Goal: Check status: Check status

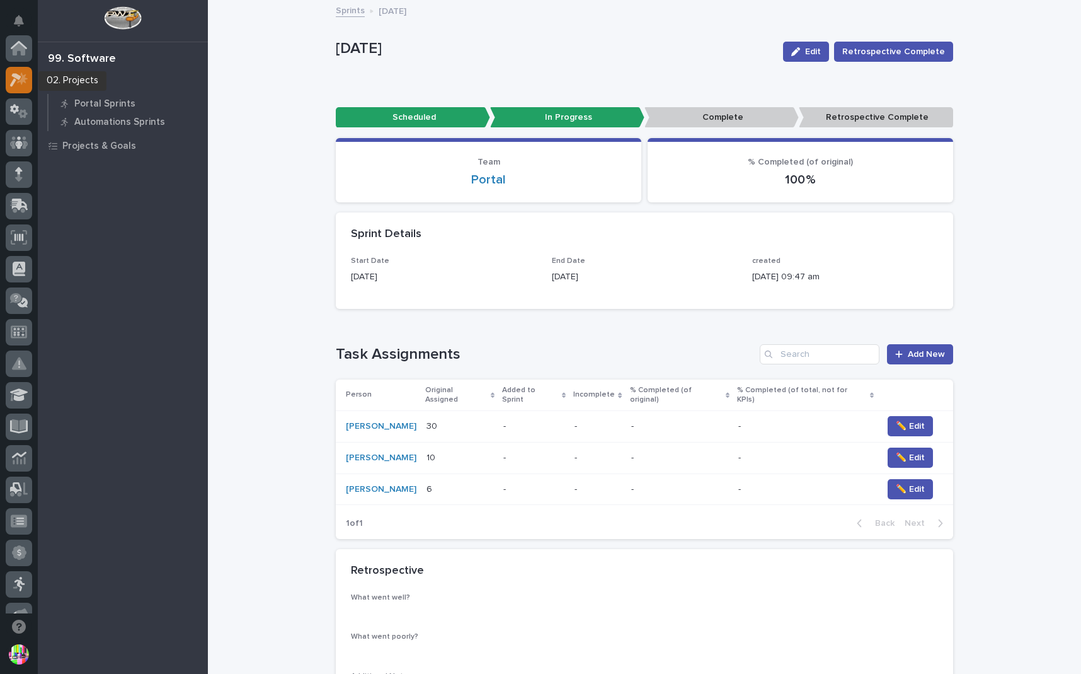
click at [18, 79] on icon at bounding box center [15, 80] width 11 height 14
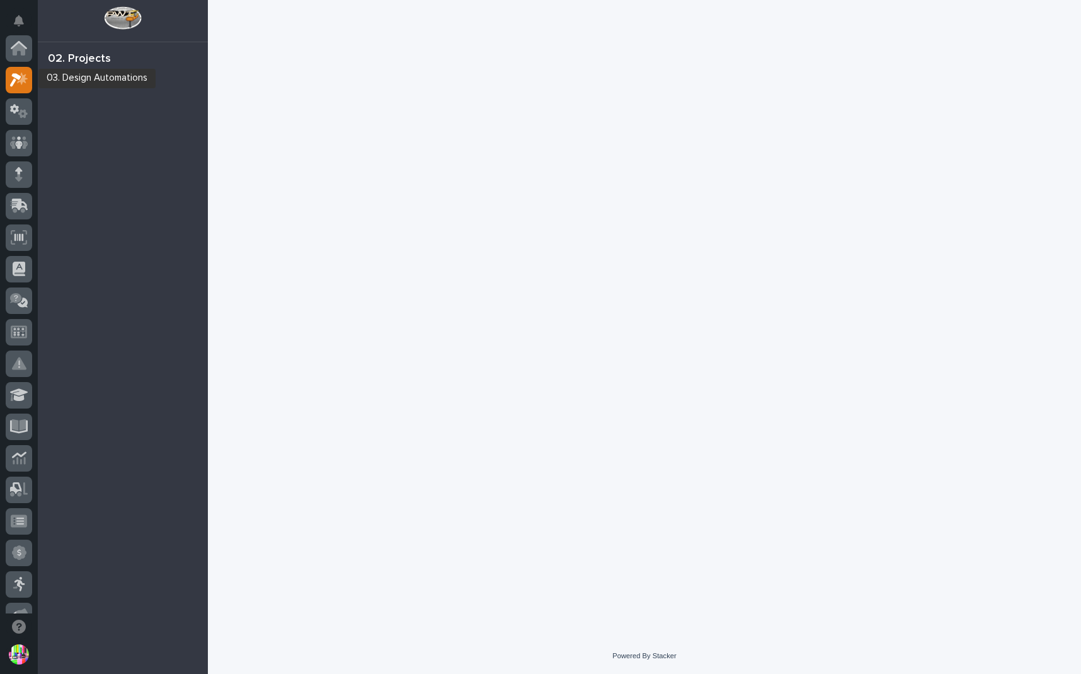
scroll to position [32, 0]
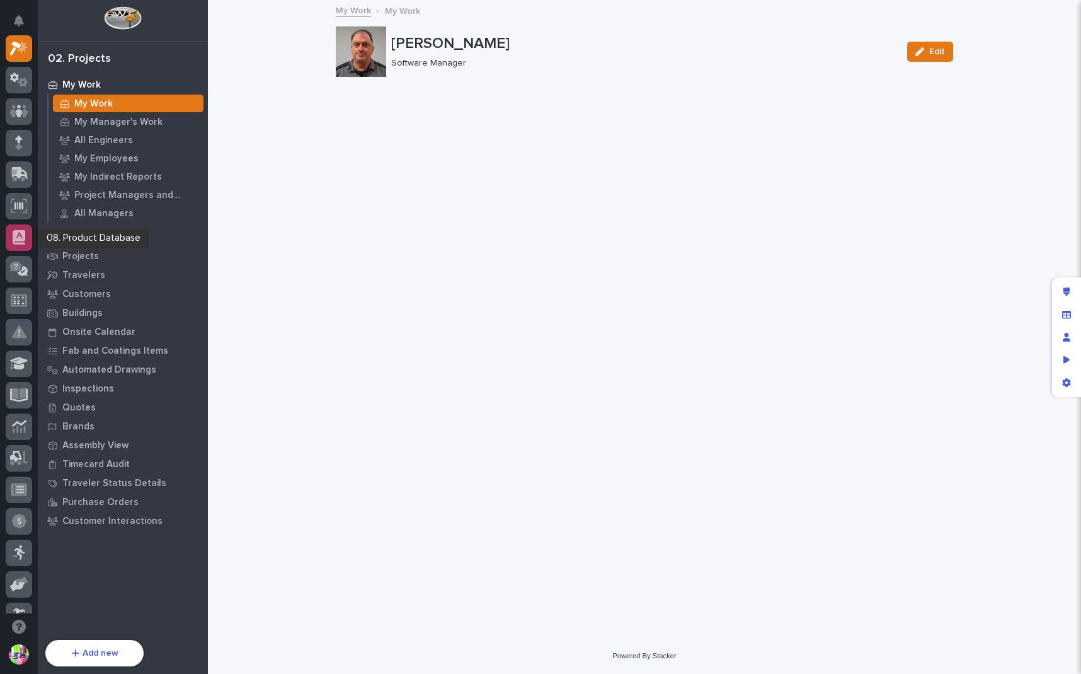
click at [19, 241] on icon at bounding box center [19, 242] width 10 height 2
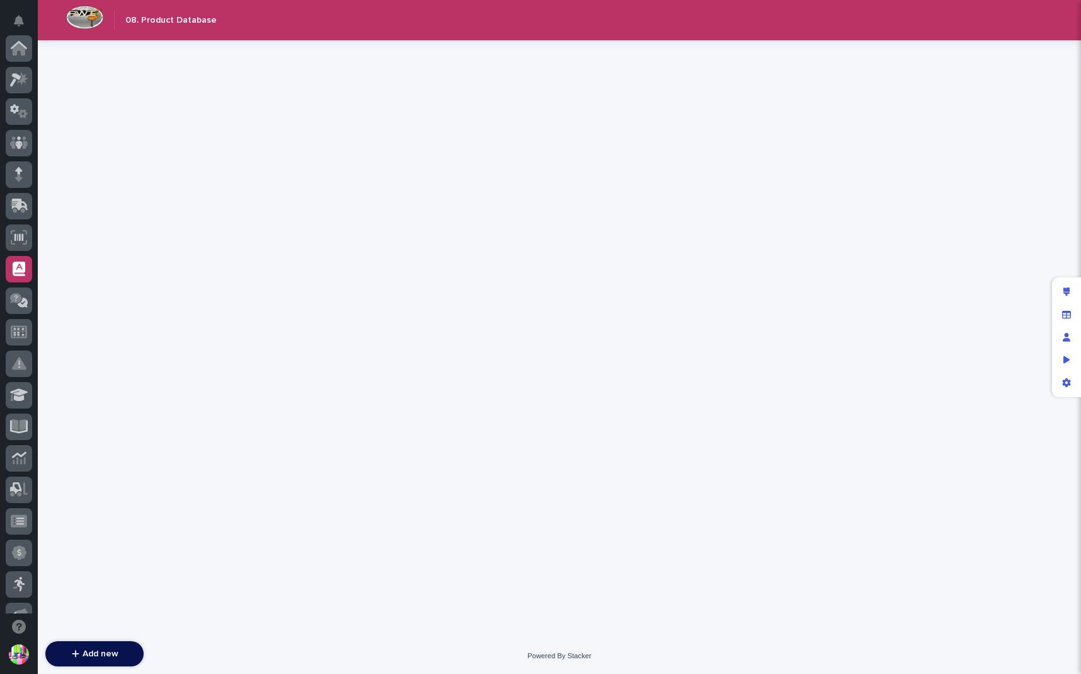
scroll to position [221, 0]
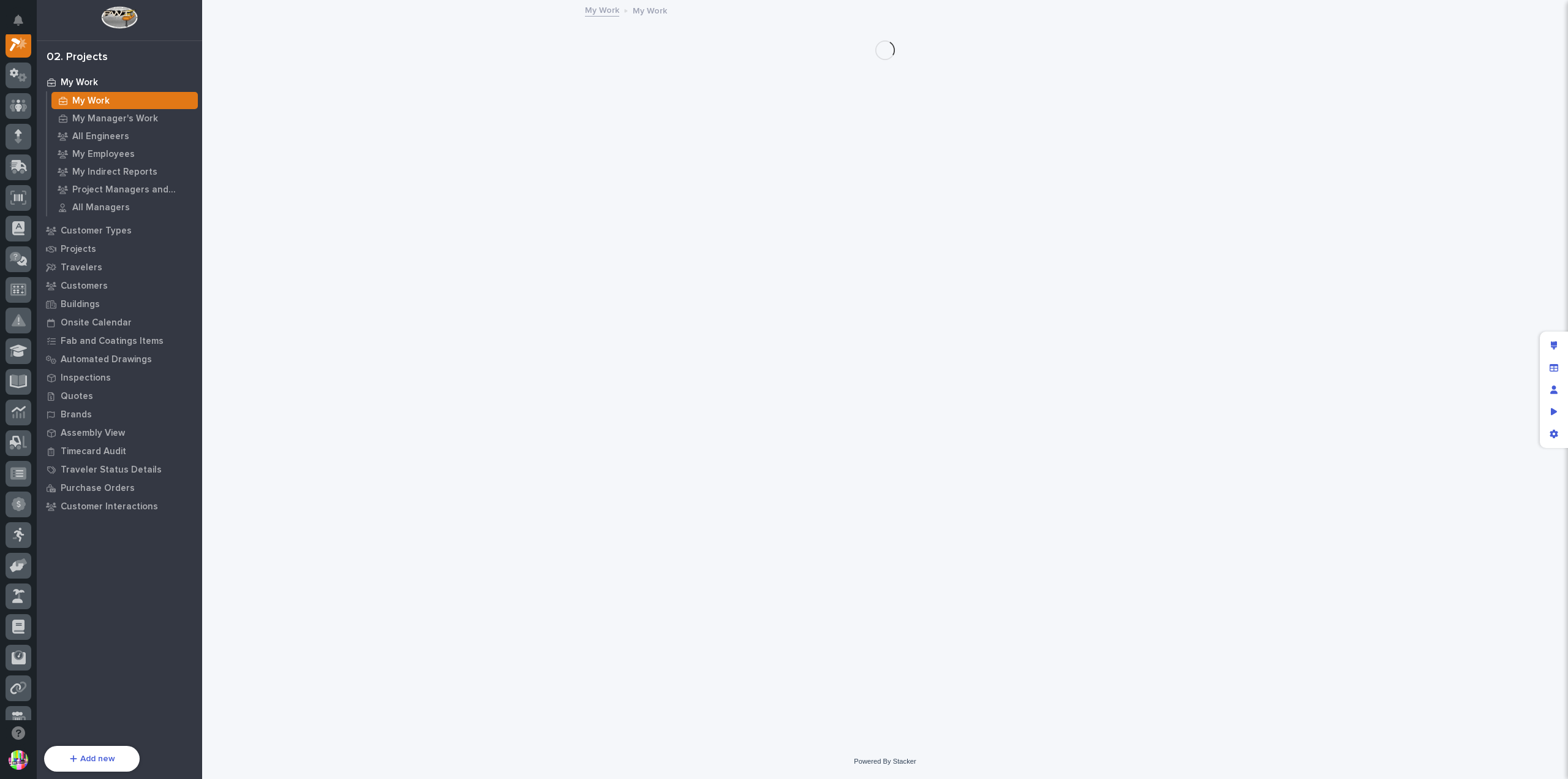
scroll to position [31, 0]
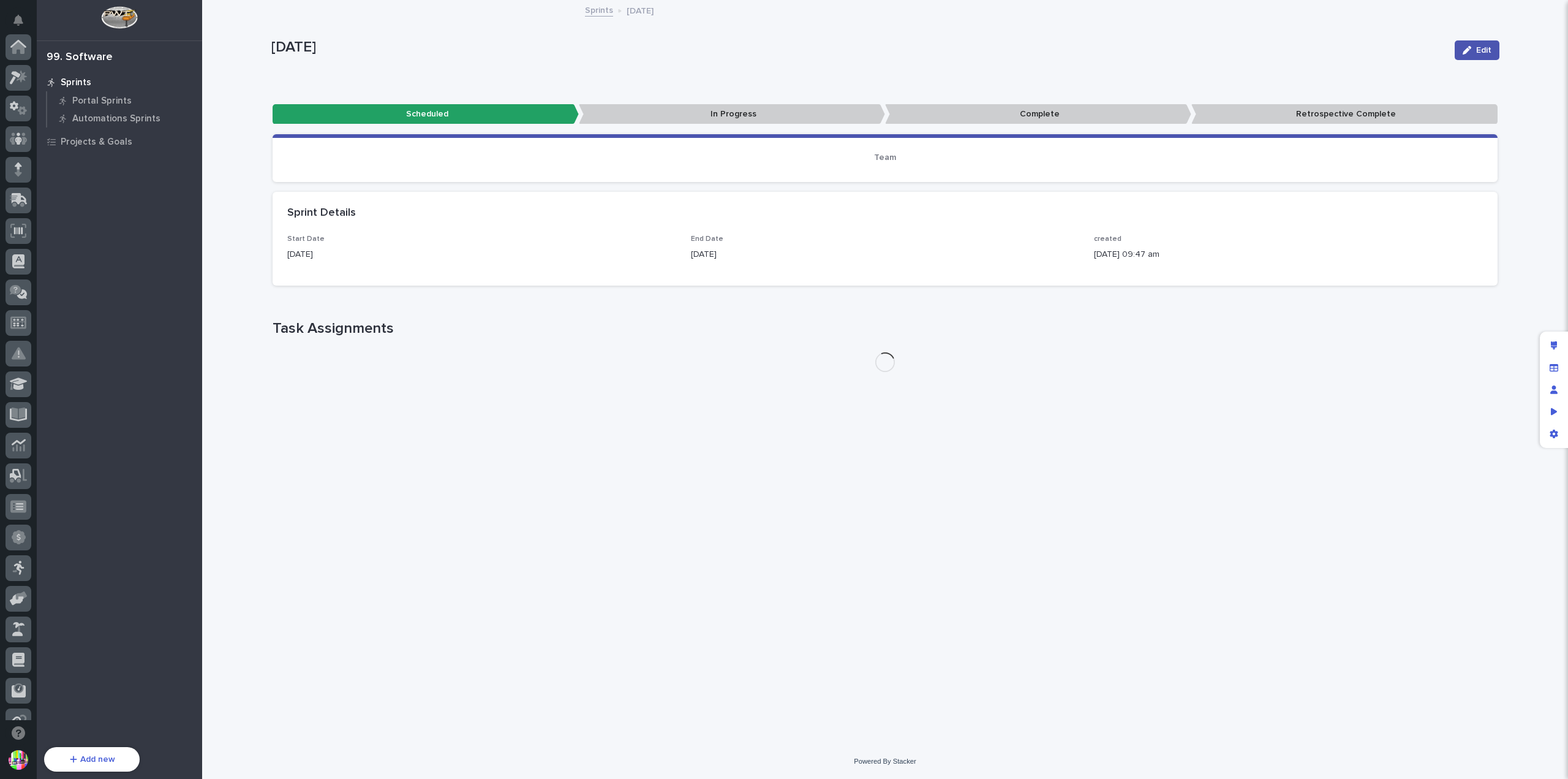
scroll to position [232, 0]
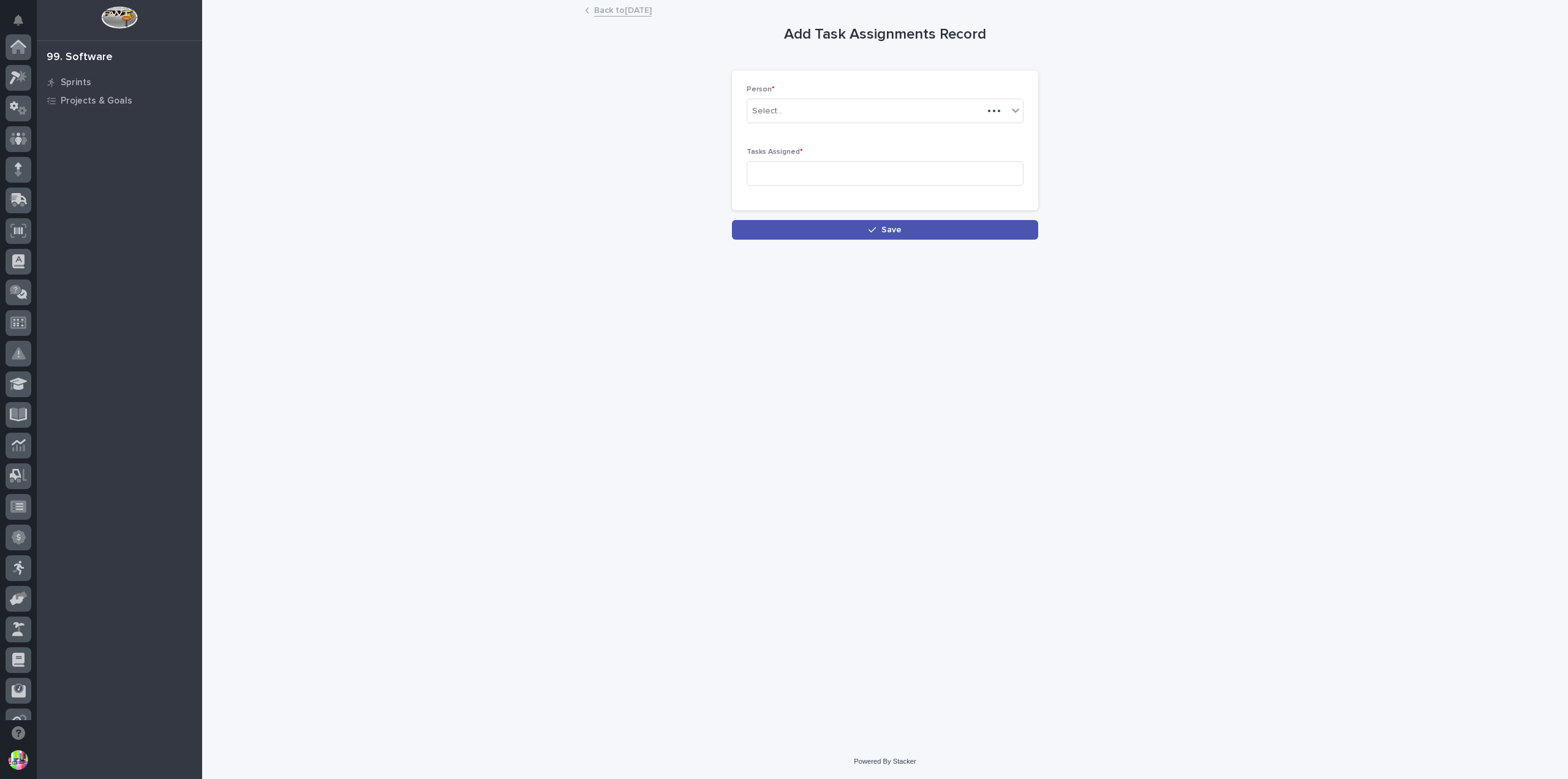
scroll to position [232, 0]
click at [67, 81] on p "Sprints" at bounding box center [76, 82] width 31 height 11
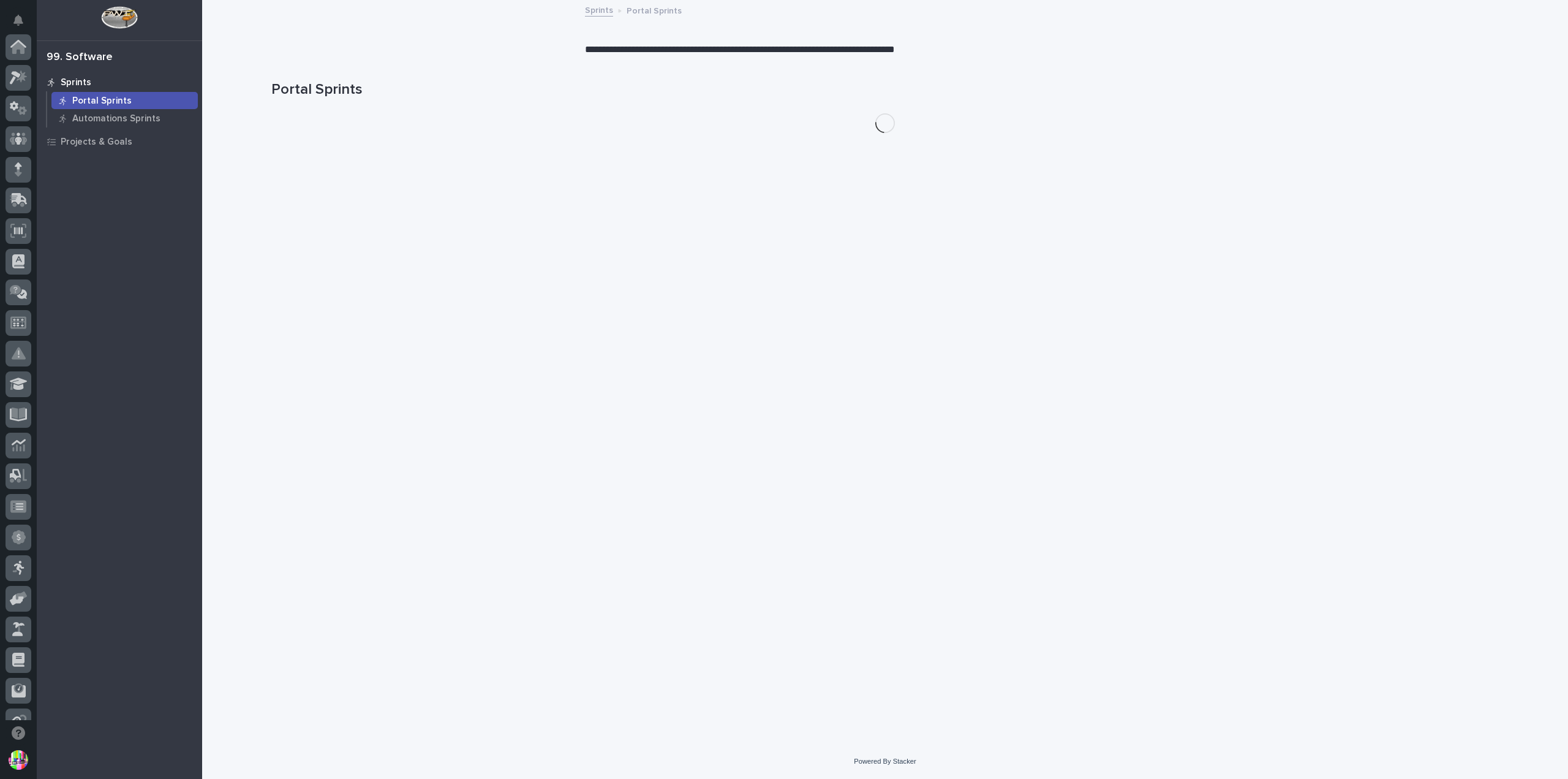
scroll to position [232, 0]
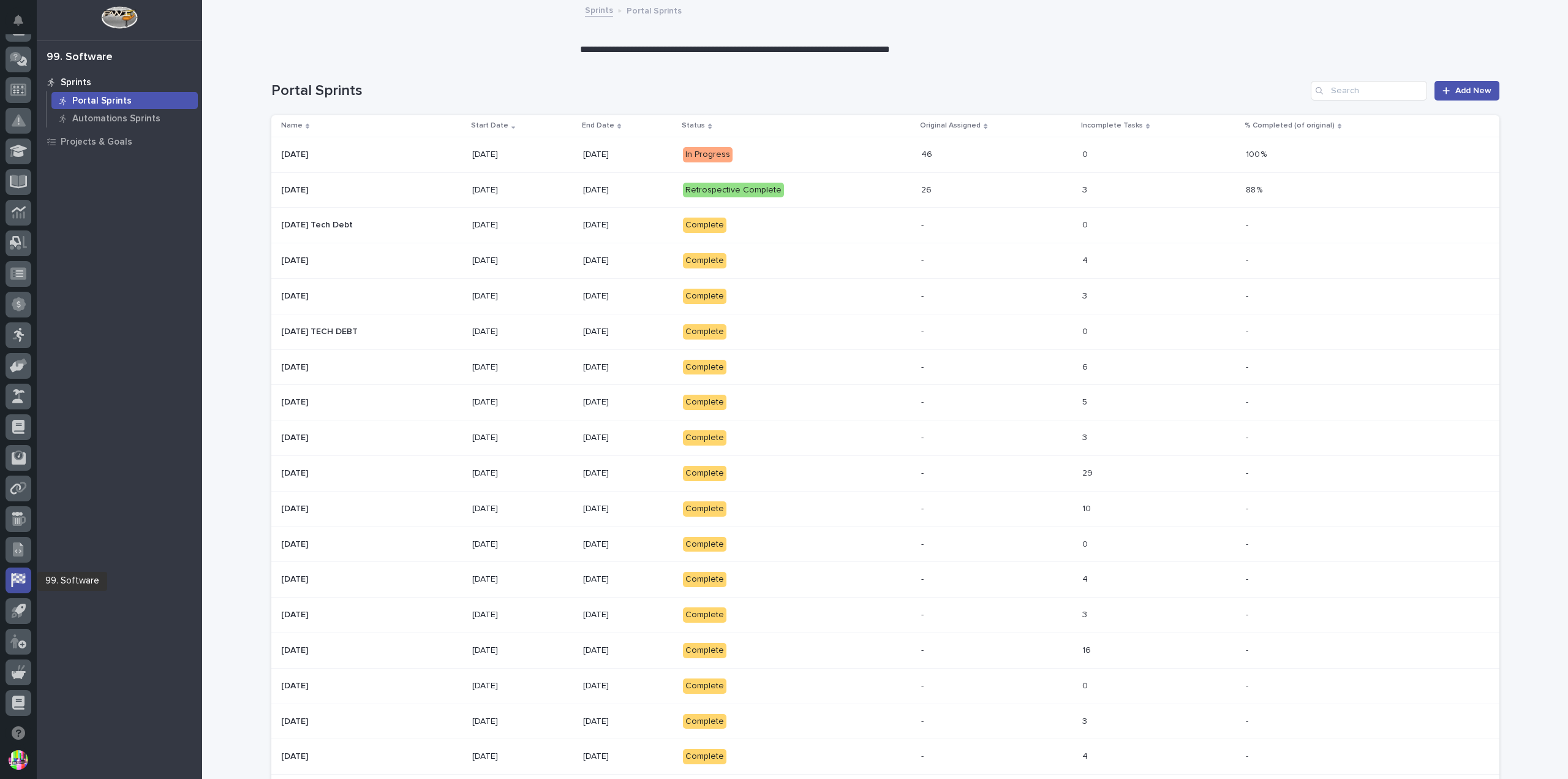
click at [19, 579] on icon at bounding box center [17, 580] width 14 height 14
click at [381, 161] on div "[DATE] [DATE]" at bounding box center [371, 155] width 182 height 20
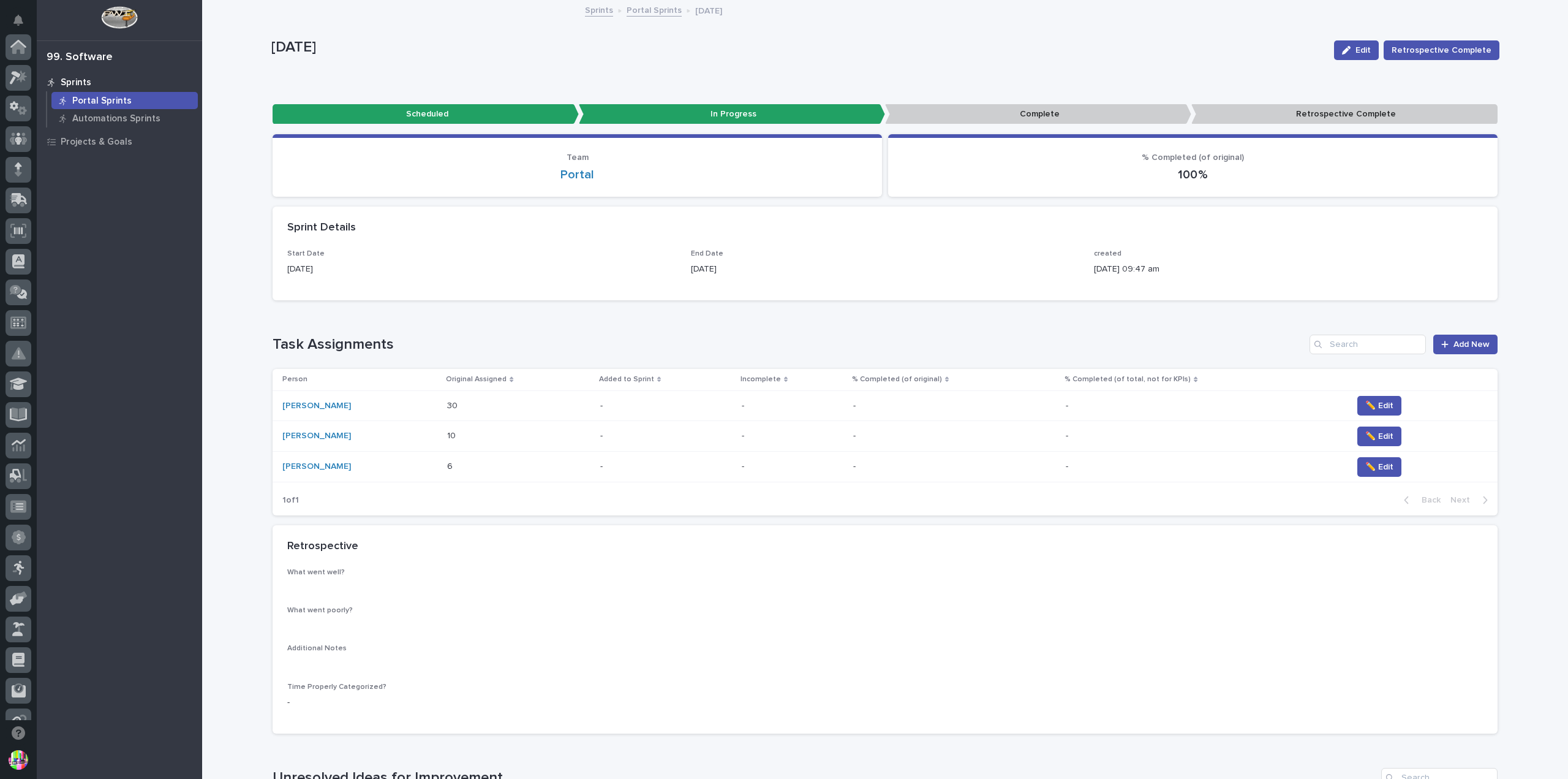
scroll to position [232, 0]
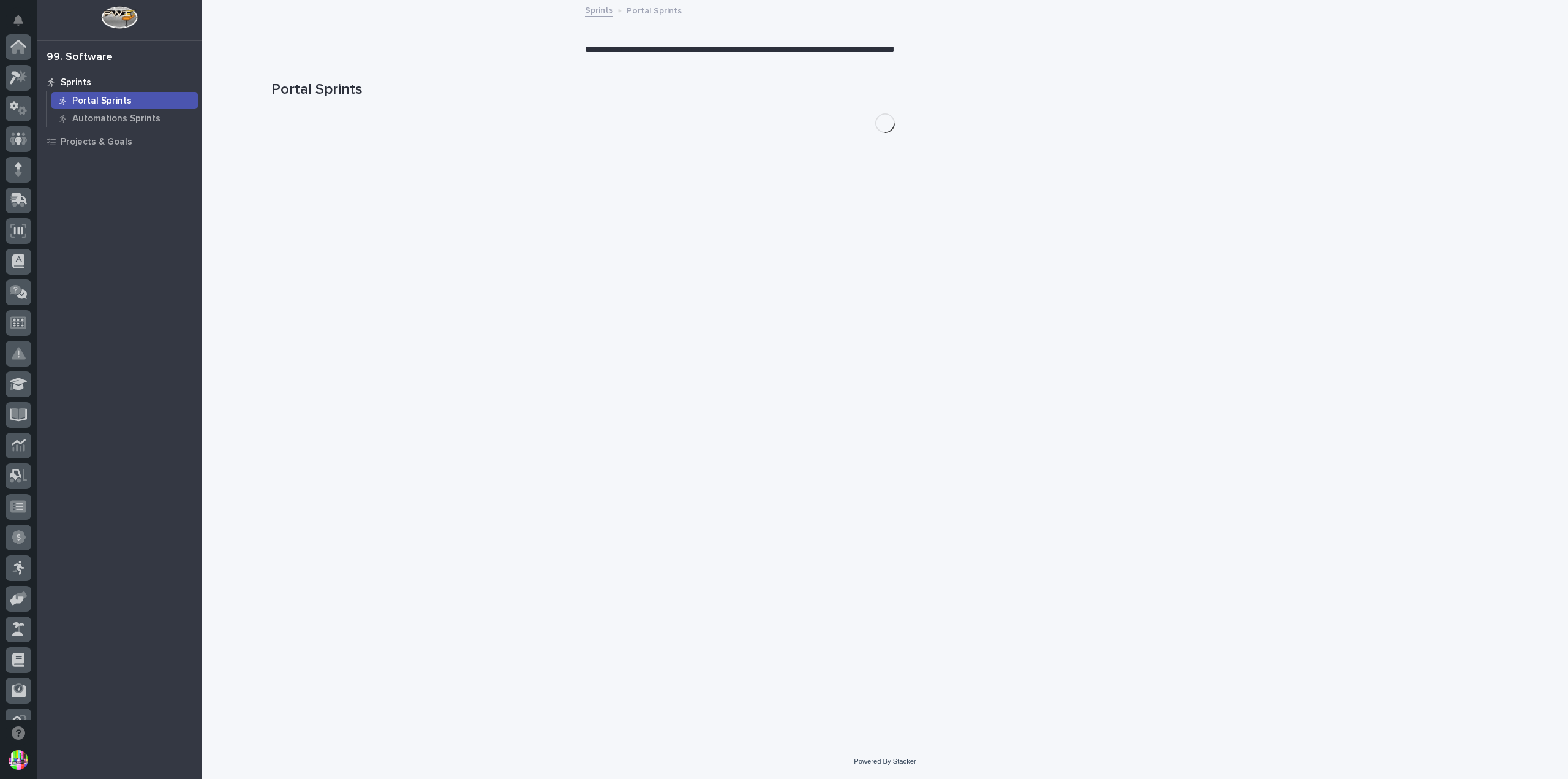
scroll to position [232, 0]
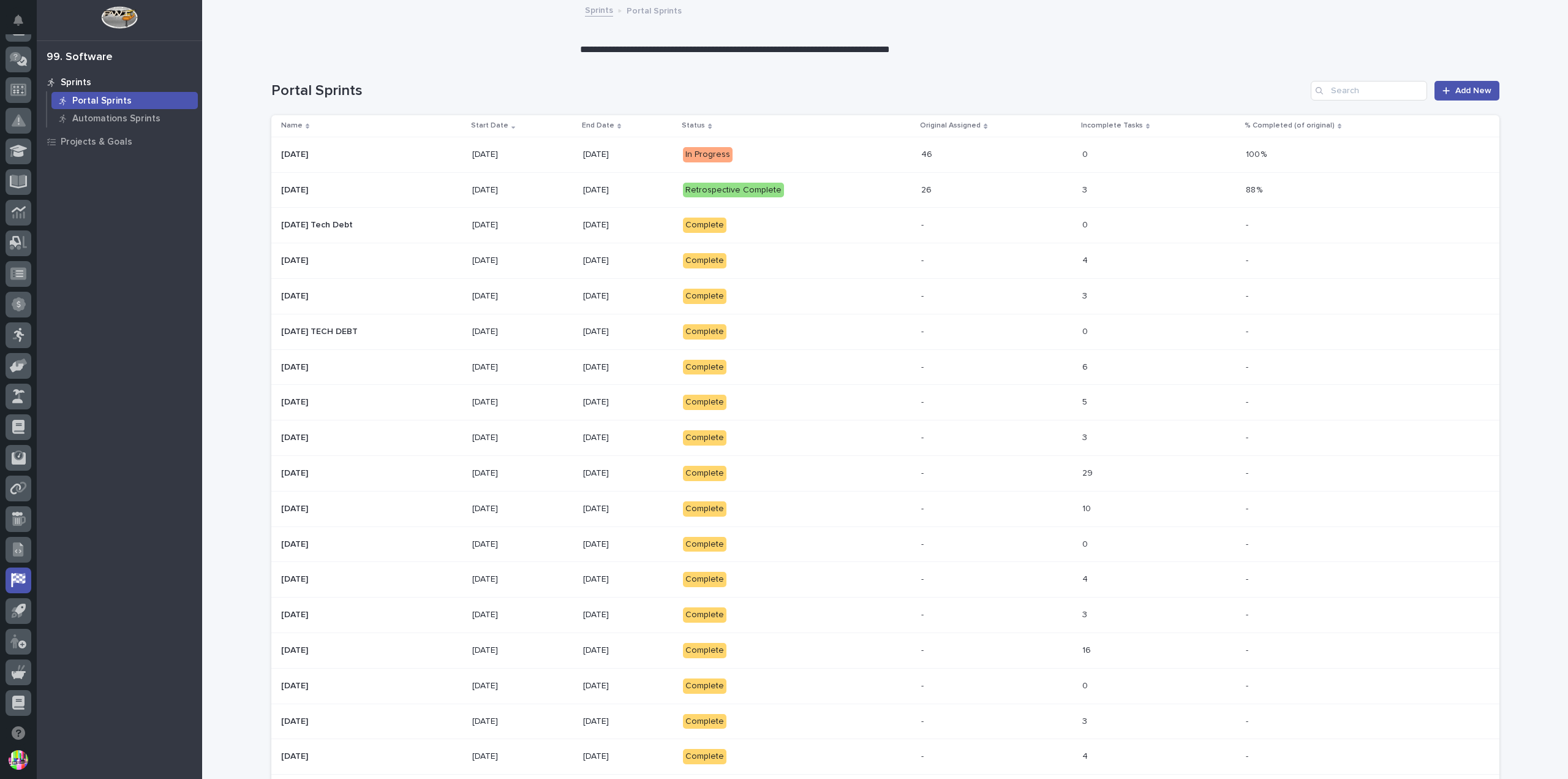
click at [385, 181] on div "[DATE] [DATE]" at bounding box center [371, 190] width 182 height 20
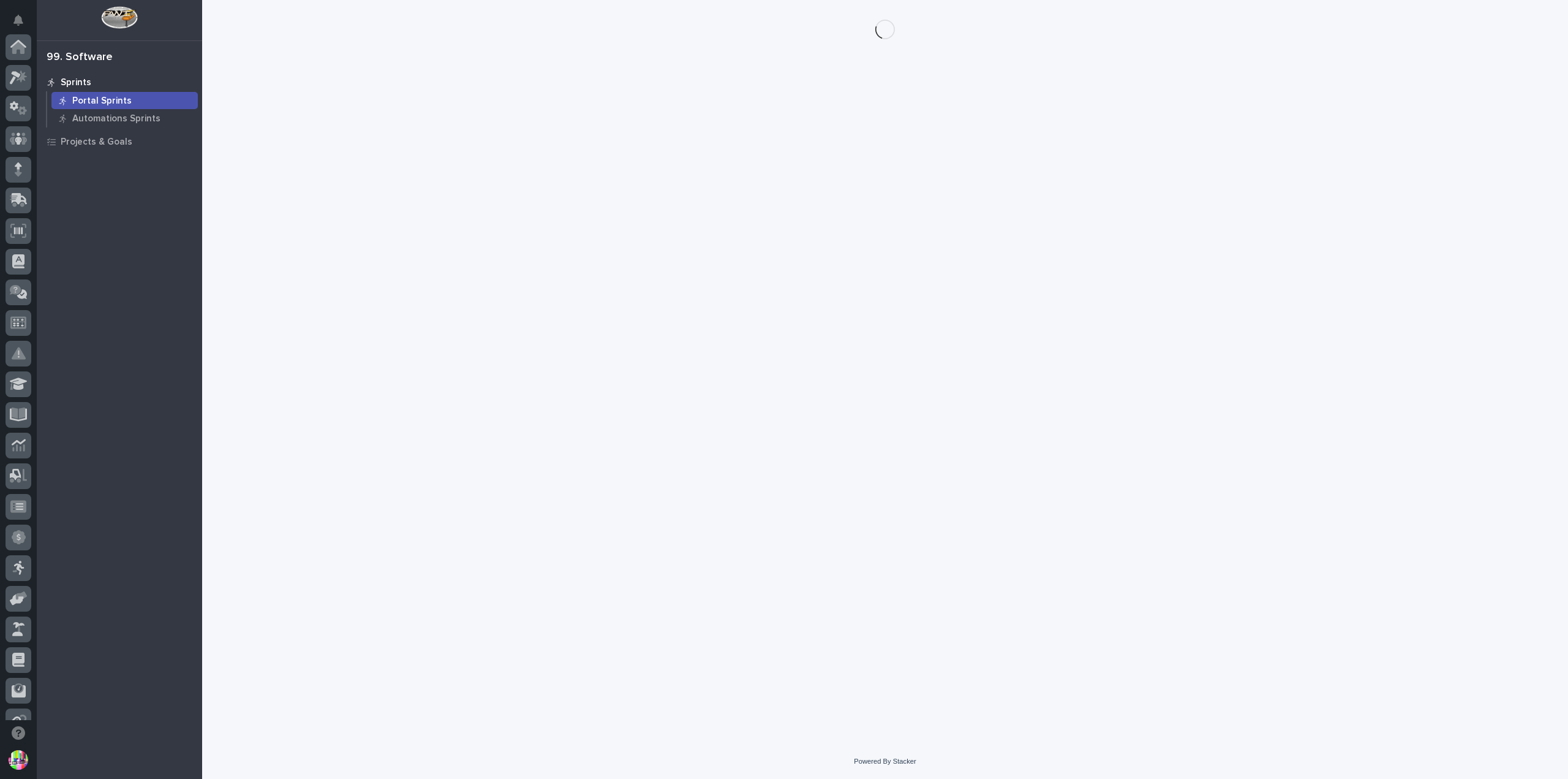
scroll to position [232, 0]
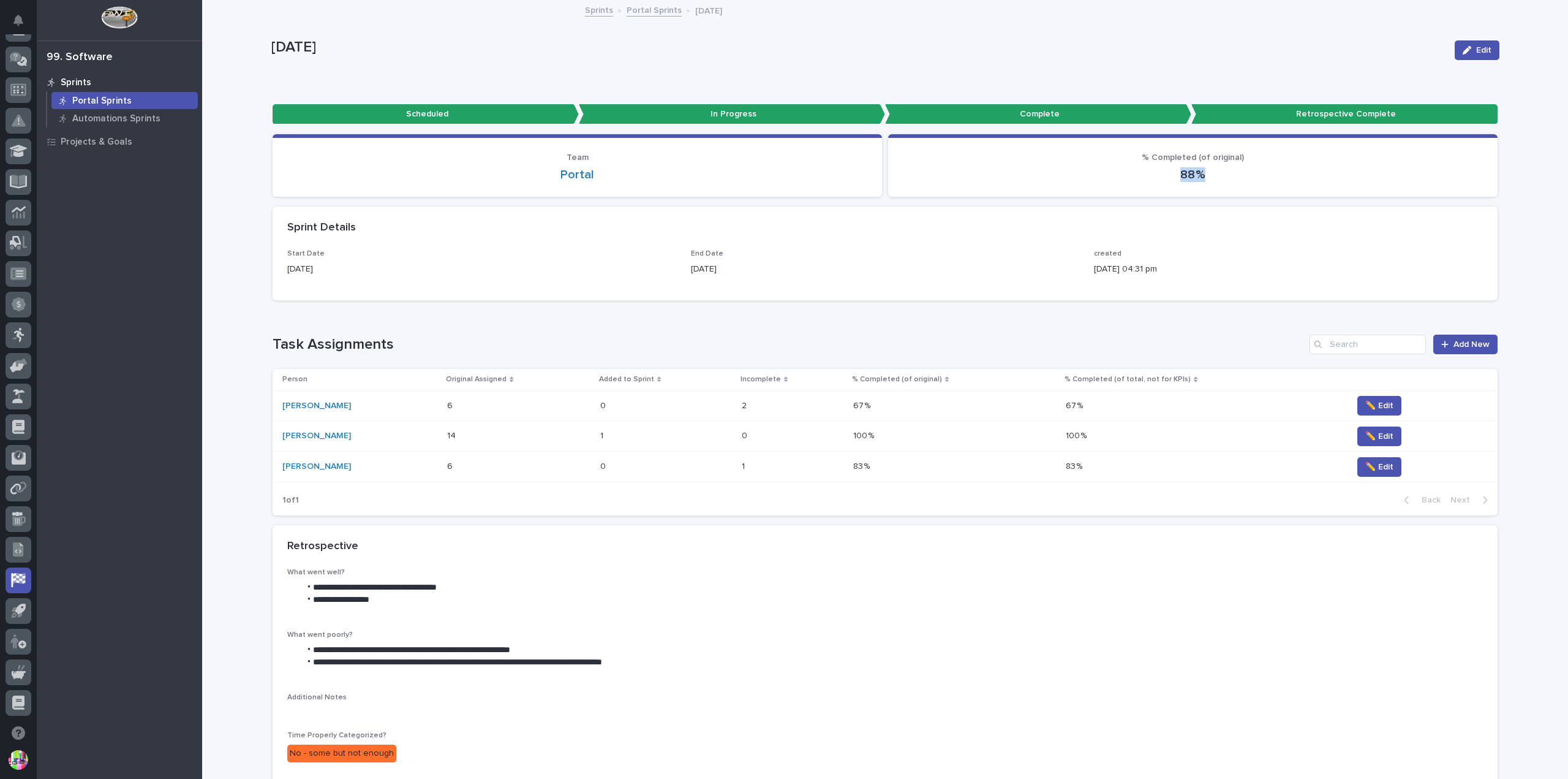
drag, startPoint x: 1193, startPoint y: 172, endPoint x: 1205, endPoint y: 171, distance: 12.0
click at [1051, 171] on p "88 %" at bounding box center [1193, 174] width 580 height 15
click at [1051, 170] on p "88 %" at bounding box center [1193, 174] width 580 height 15
drag, startPoint x: 1208, startPoint y: 175, endPoint x: 1152, endPoint y: 175, distance: 56.0
click at [1051, 175] on p "88 %" at bounding box center [1193, 174] width 580 height 15
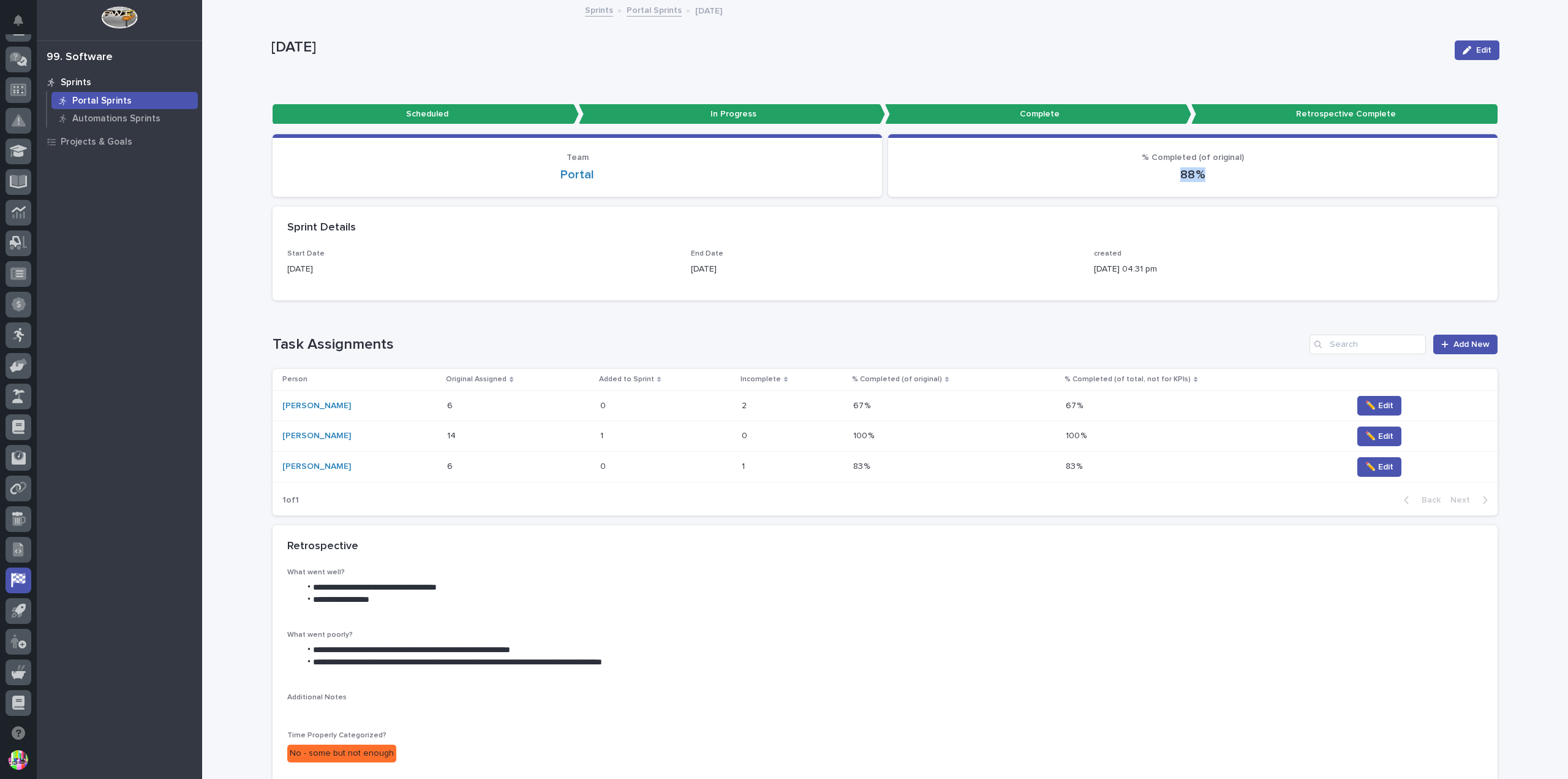
click at [1051, 174] on p "88 %" at bounding box center [1193, 174] width 580 height 15
drag, startPoint x: 1171, startPoint y: 174, endPoint x: 1207, endPoint y: 176, distance: 36.1
click at [1051, 176] on p "88 %" at bounding box center [1193, 174] width 580 height 15
click at [1051, 165] on div "88 %" at bounding box center [1193, 174] width 580 height 18
click at [1051, 173] on p "88 %" at bounding box center [1193, 174] width 580 height 15
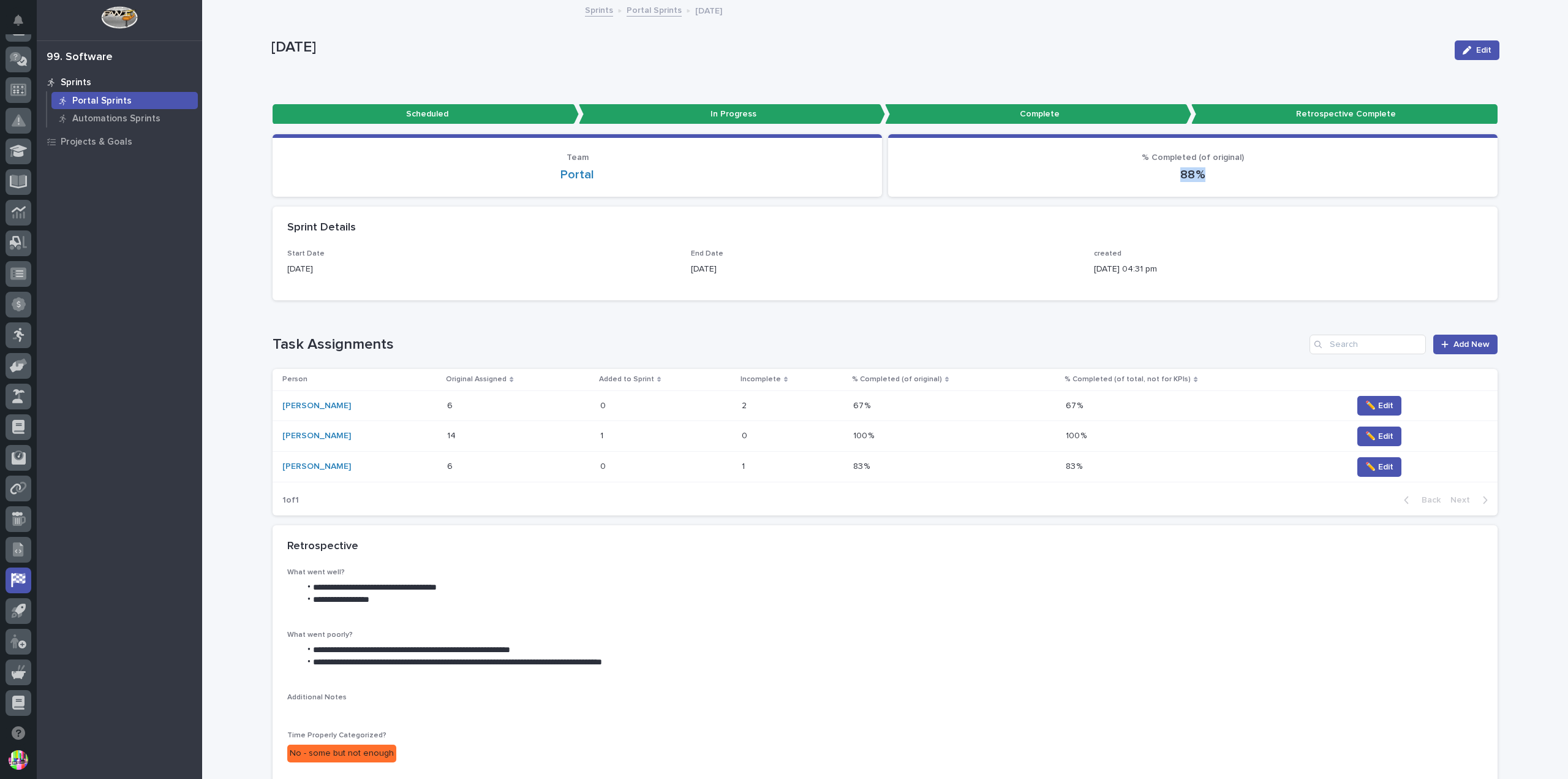
click at [1051, 171] on p "88 %" at bounding box center [1193, 174] width 580 height 15
drag, startPoint x: 1138, startPoint y: 152, endPoint x: 1219, endPoint y: 180, distance: 85.7
click at [1051, 180] on div "% Completed (of original) 88 %" at bounding box center [1193, 167] width 580 height 30
click at [1051, 221] on div "Sprint Details" at bounding box center [883, 228] width 1191 height 14
